Goal: Transaction & Acquisition: Subscribe to service/newsletter

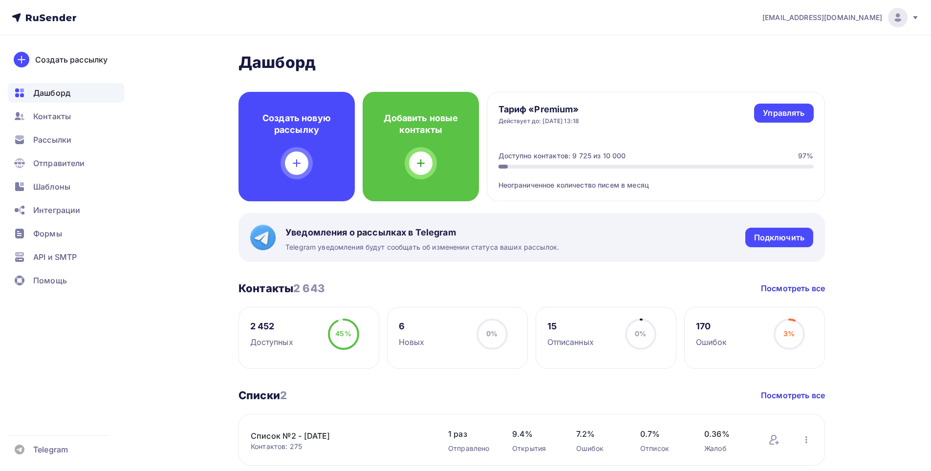
click at [580, 117] on div "Действует до: [DATE] 13:18" at bounding box center [539, 121] width 81 height 8
click at [784, 114] on div "Управлять" at bounding box center [784, 113] width 42 height 11
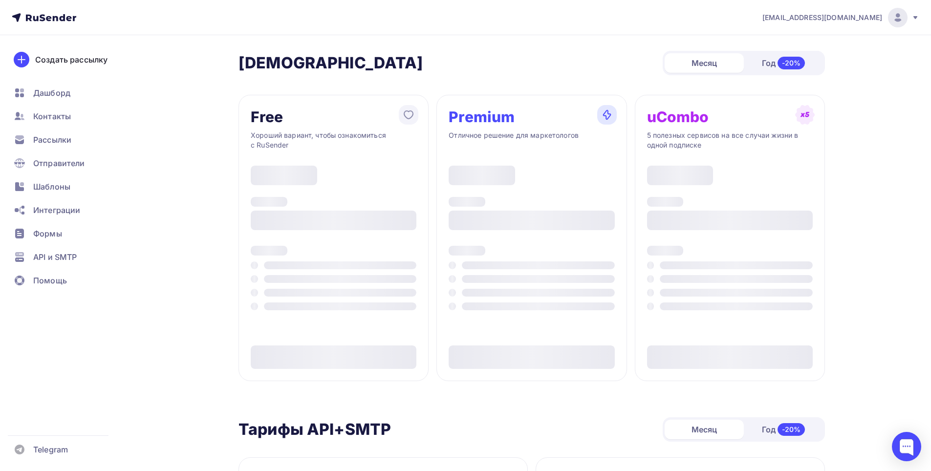
type input "500"
type input "100"
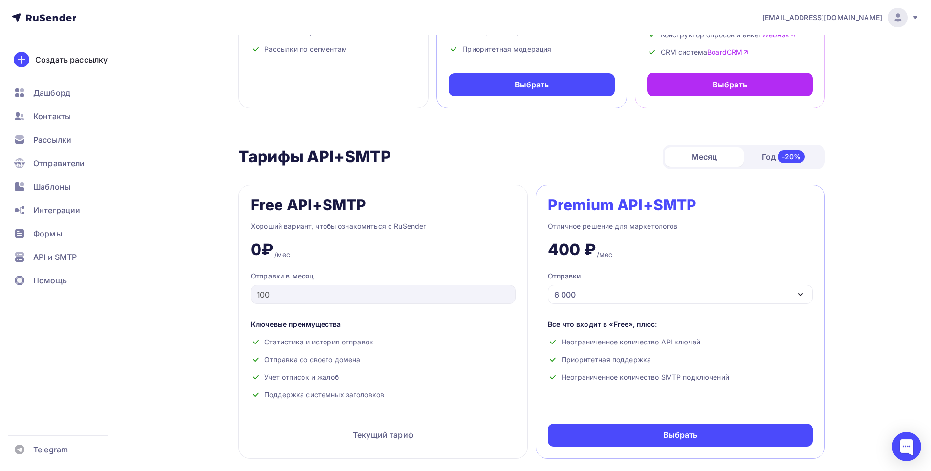
scroll to position [147, 0]
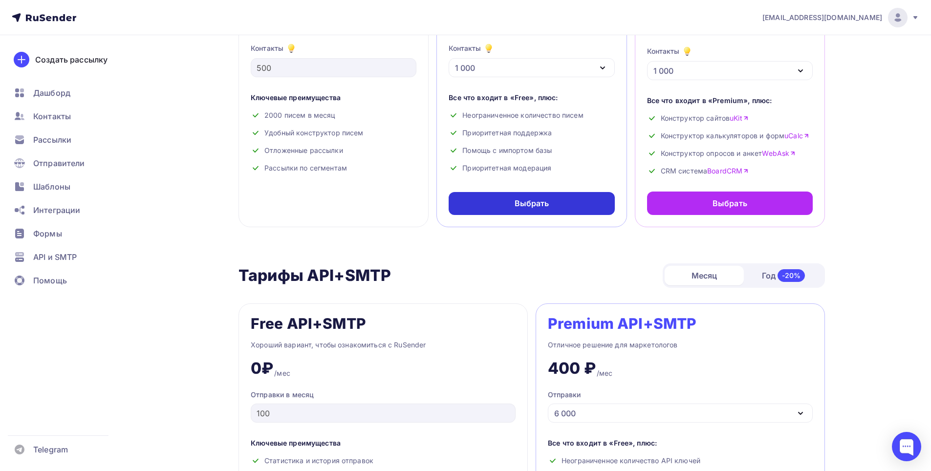
click at [547, 209] on div "Выбрать" at bounding box center [532, 203] width 35 height 11
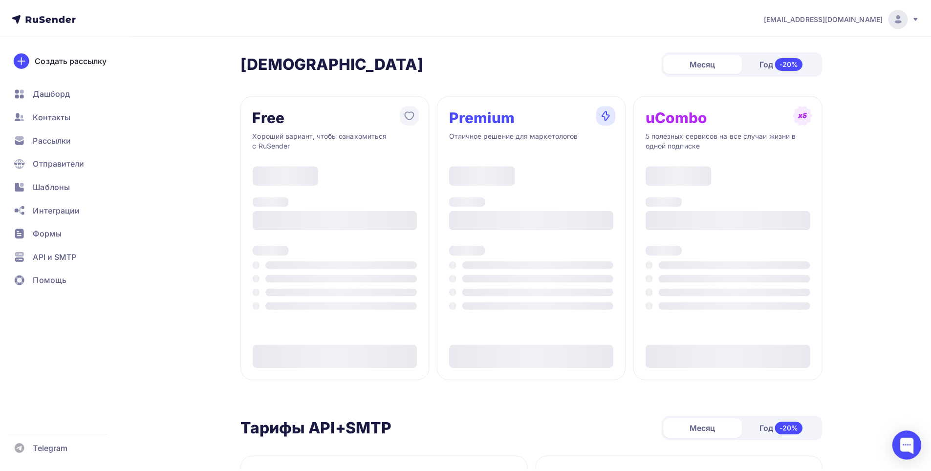
scroll to position [147, 0]
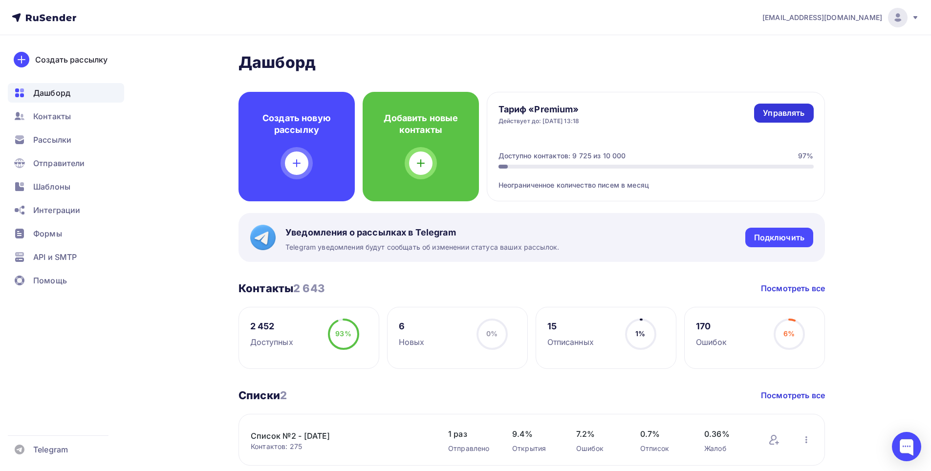
click at [802, 117] on div "Управлять" at bounding box center [784, 113] width 42 height 11
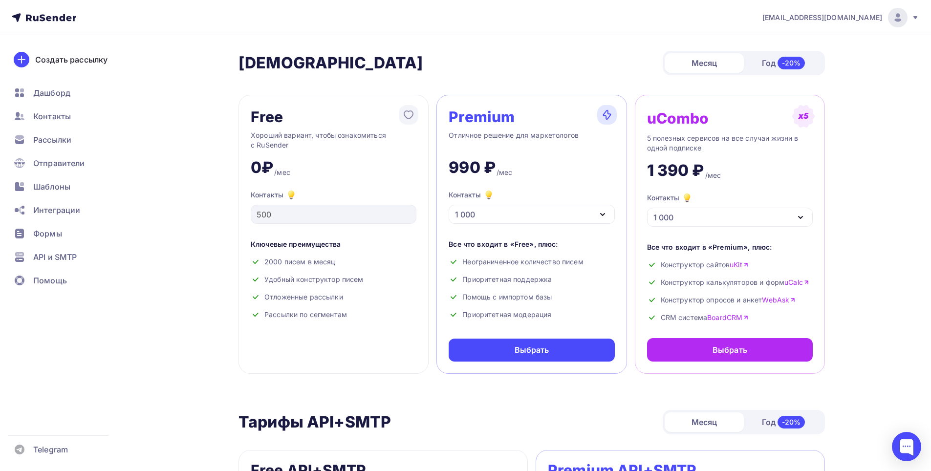
click at [603, 217] on icon "button" at bounding box center [603, 215] width 12 height 12
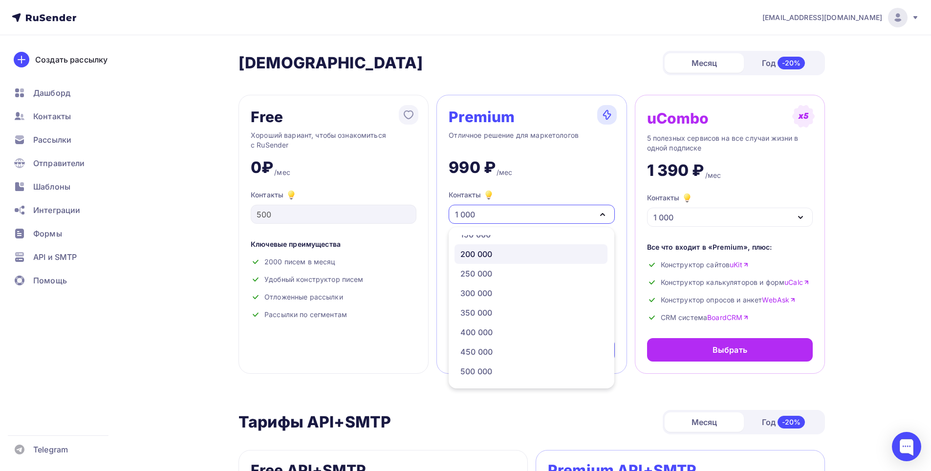
scroll to position [519, 0]
click at [501, 366] on div "500 000" at bounding box center [530, 371] width 141 height 12
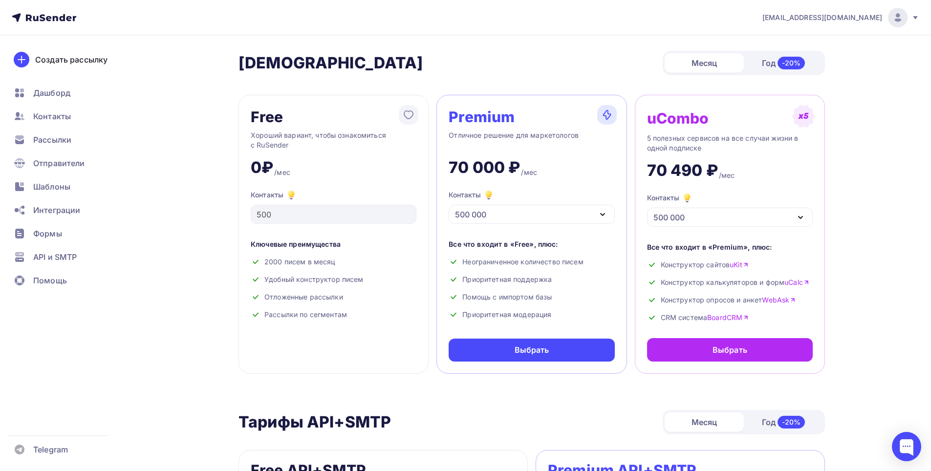
click at [602, 213] on icon "button" at bounding box center [603, 215] width 12 height 12
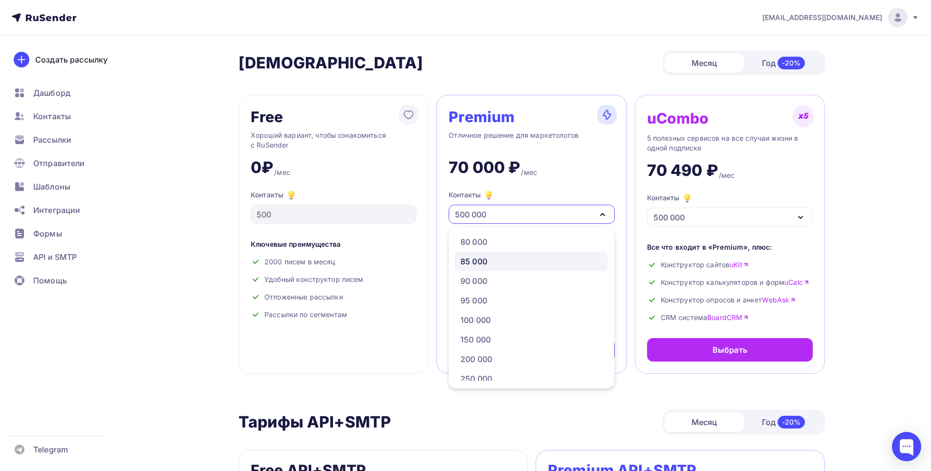
scroll to position [470, 0]
click at [482, 265] on div "100 000" at bounding box center [475, 264] width 30 height 12
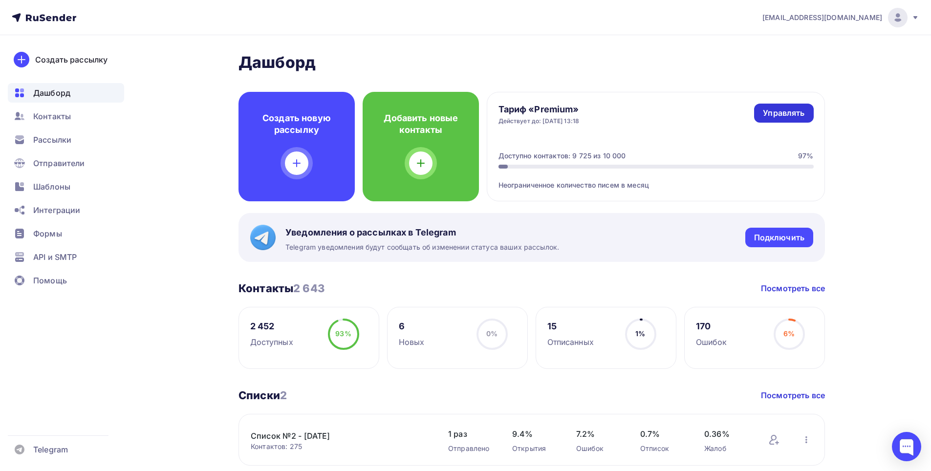
click at [797, 109] on div "Управлять" at bounding box center [784, 113] width 42 height 11
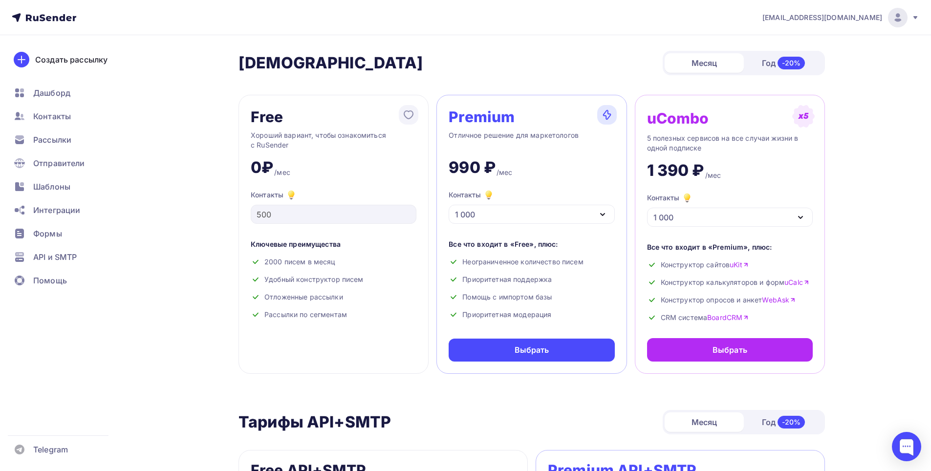
click at [579, 217] on div "1 000" at bounding box center [532, 214] width 166 height 19
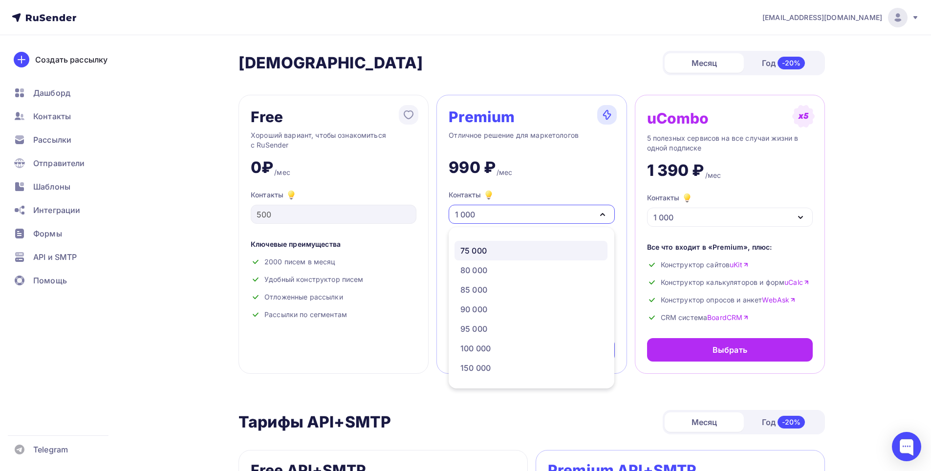
scroll to position [391, 0]
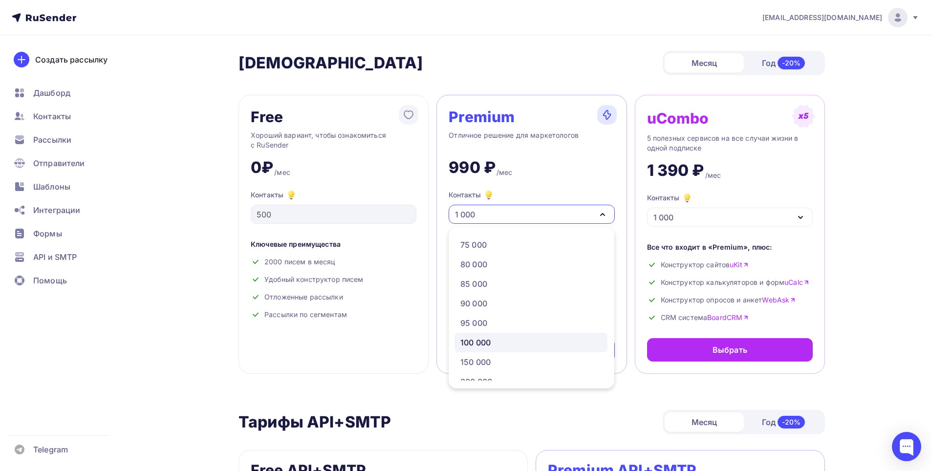
click at [486, 344] on div "100 000" at bounding box center [475, 343] width 30 height 12
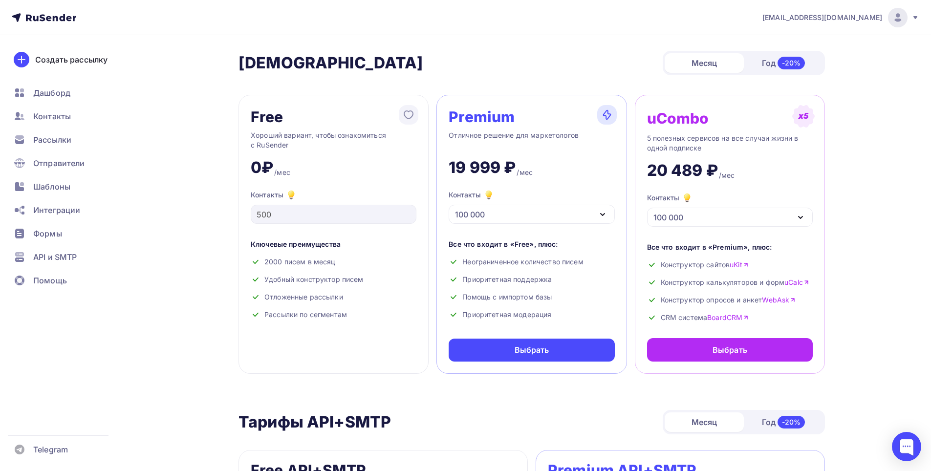
click at [583, 213] on div "100 000" at bounding box center [532, 214] width 166 height 19
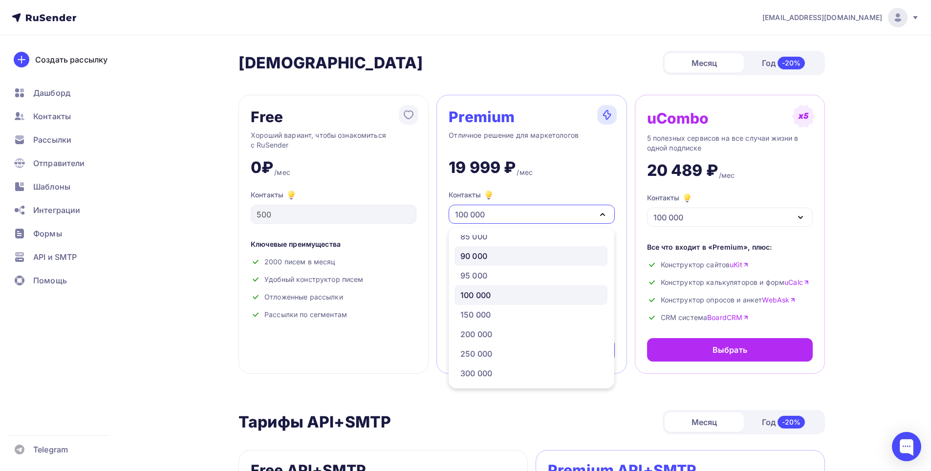
scroll to position [440, 0]
click at [489, 314] on div "150 000" at bounding box center [475, 313] width 30 height 12
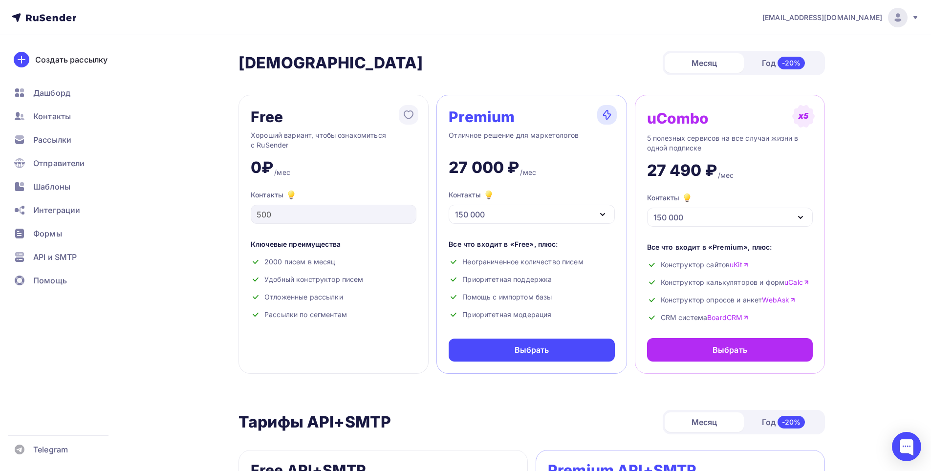
click at [573, 221] on div "150 000" at bounding box center [532, 214] width 166 height 19
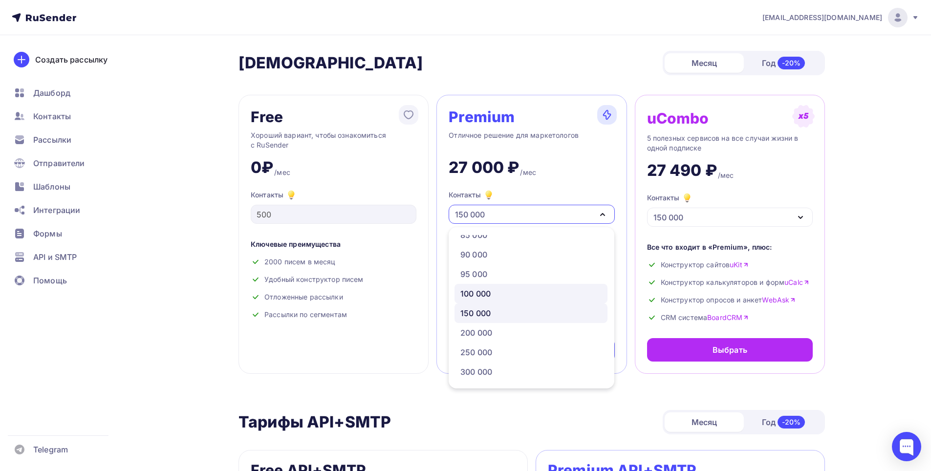
click at [502, 296] on div "100 000" at bounding box center [530, 294] width 141 height 12
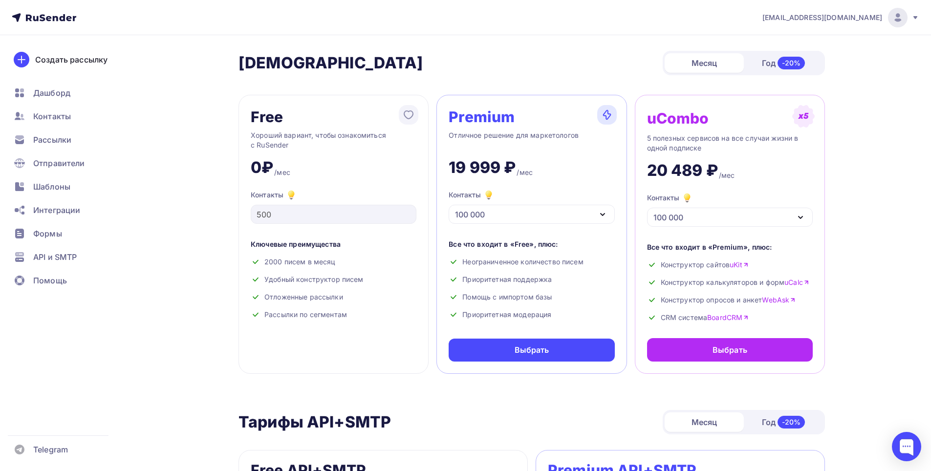
click at [561, 217] on div "100 000" at bounding box center [532, 214] width 166 height 19
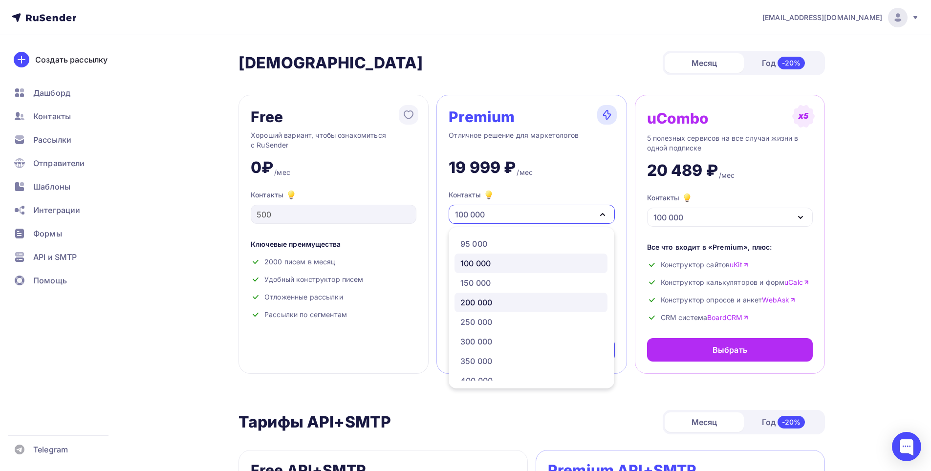
scroll to position [421, 0]
click at [482, 263] on link "90 000" at bounding box center [531, 273] width 153 height 20
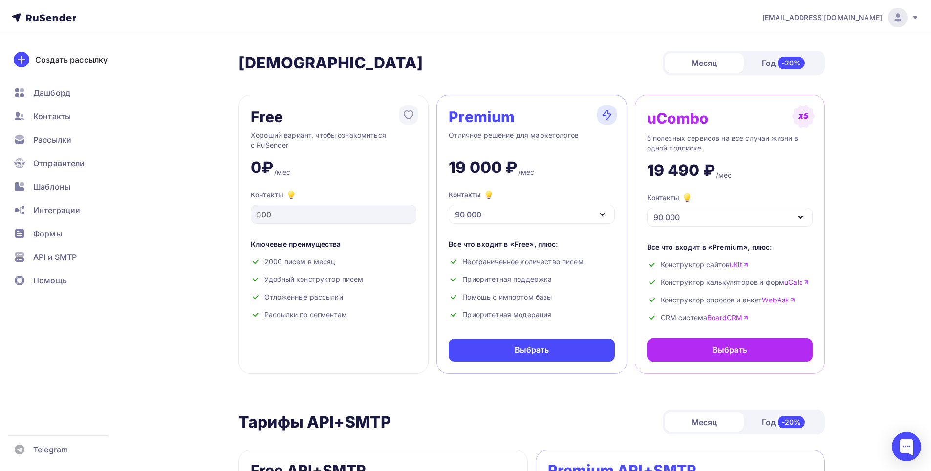
click at [607, 218] on icon "button" at bounding box center [603, 215] width 12 height 12
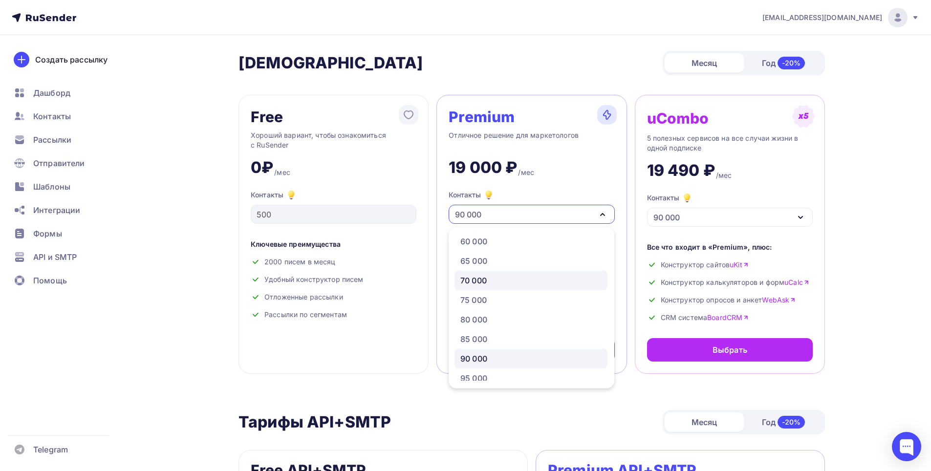
scroll to position [324, 0]
click at [476, 351] on div "85 000" at bounding box center [473, 352] width 27 height 12
